Goal: Information Seeking & Learning: Learn about a topic

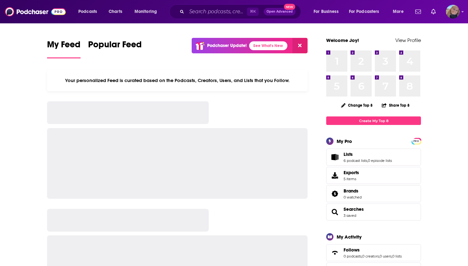
click at [226, 5] on div "⌘ K Open Advanced New" at bounding box center [235, 11] width 132 height 15
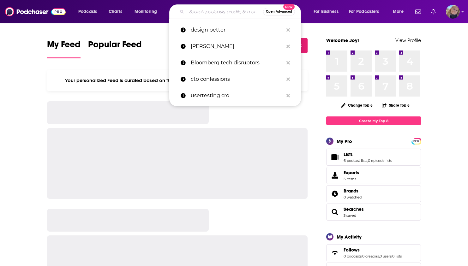
click at [224, 9] on input "Search podcasts, credits, & more..." at bounding box center [225, 12] width 76 height 10
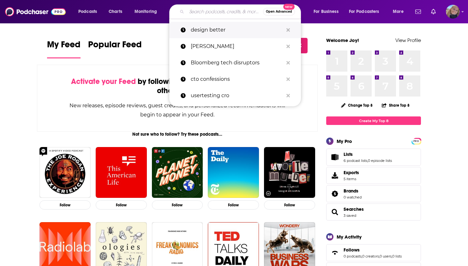
click at [200, 22] on p "design better" at bounding box center [237, 30] width 92 height 16
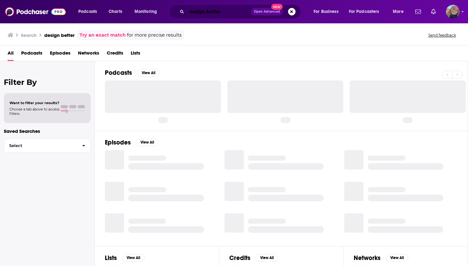
click at [195, 15] on input "design better" at bounding box center [219, 12] width 64 height 10
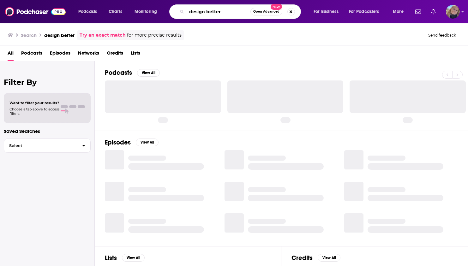
click at [195, 15] on input "design better" at bounding box center [219, 12] width 64 height 10
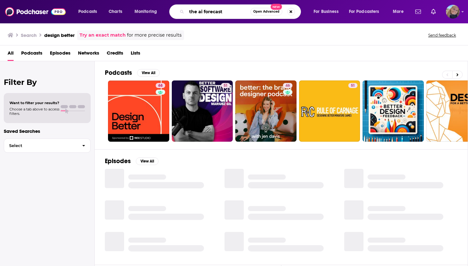
type input "the ai forecast"
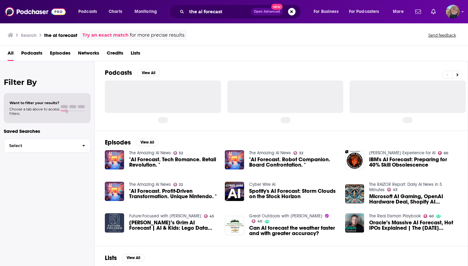
click at [134, 88] on div at bounding box center [163, 96] width 116 height 32
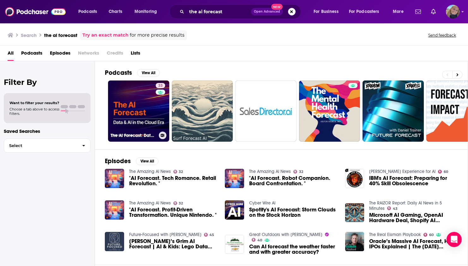
click at [134, 88] on link "33 The AI Forecast: Data and AI in the Cloud Era" at bounding box center [138, 110] width 61 height 61
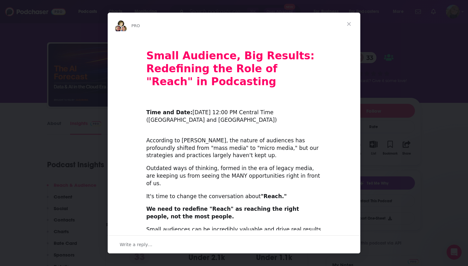
click at [352, 24] on span "Close" at bounding box center [348, 24] width 23 height 23
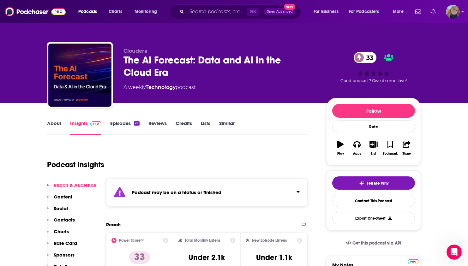
click at [53, 122] on link "About" at bounding box center [54, 127] width 14 height 15
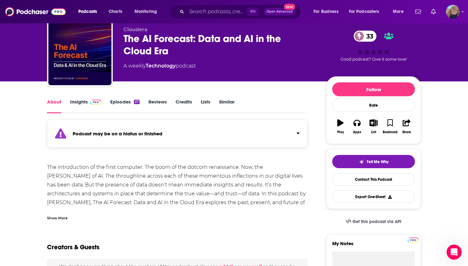
scroll to position [21, 0]
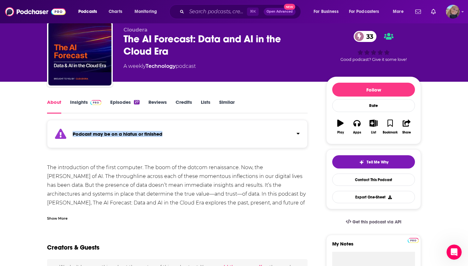
drag, startPoint x: 180, startPoint y: 133, endPoint x: 63, endPoint y: 133, distance: 116.8
click at [63, 133] on div "Podcast may be on a hiatus or finished" at bounding box center [177, 134] width 260 height 28
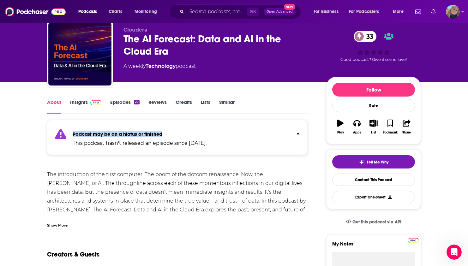
copy strong "Podcast may be on a hiatus or finished"
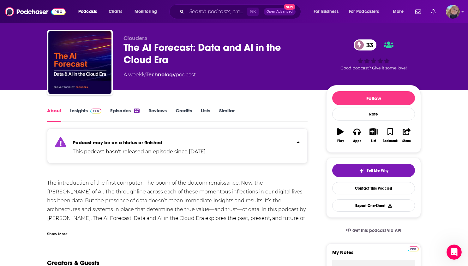
scroll to position [13, 0]
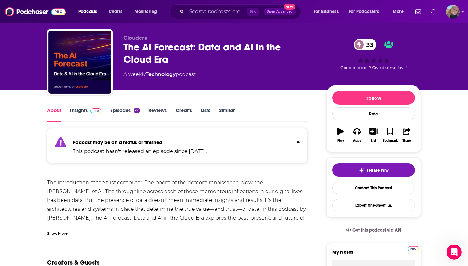
click at [119, 107] on div "About Insights Episodes 27 Reviews Credits Lists Similar" at bounding box center [177, 113] width 260 height 15
click at [119, 109] on link "Episodes 27" at bounding box center [124, 114] width 29 height 15
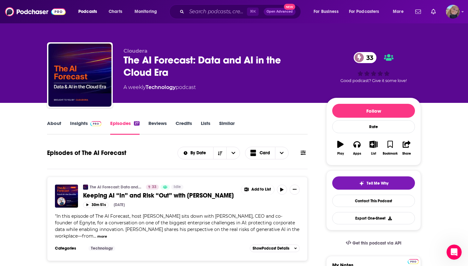
click at [57, 125] on link "About" at bounding box center [54, 127] width 14 height 15
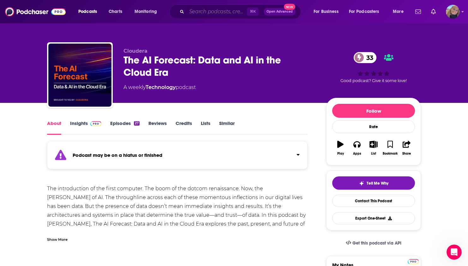
click at [192, 11] on input "Search podcasts, credits, & more..." at bounding box center [217, 12] width 60 height 10
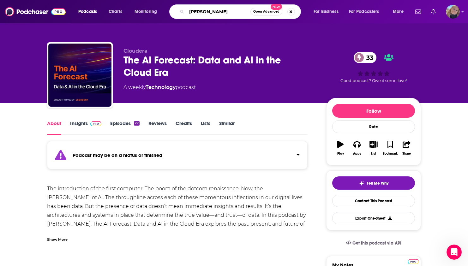
type input "[PERSON_NAME]"
